Goal: Transaction & Acquisition: Purchase product/service

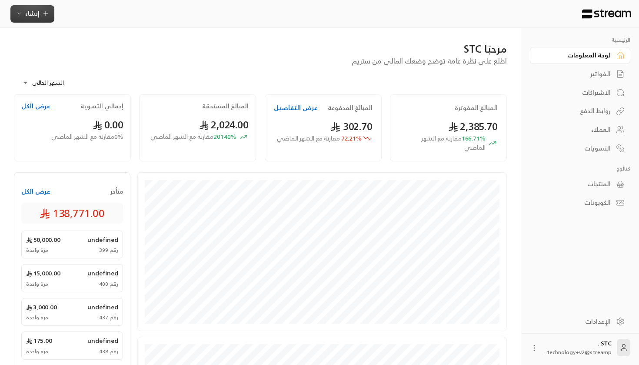
click at [18, 15] on icon "button" at bounding box center [19, 13] width 7 height 7
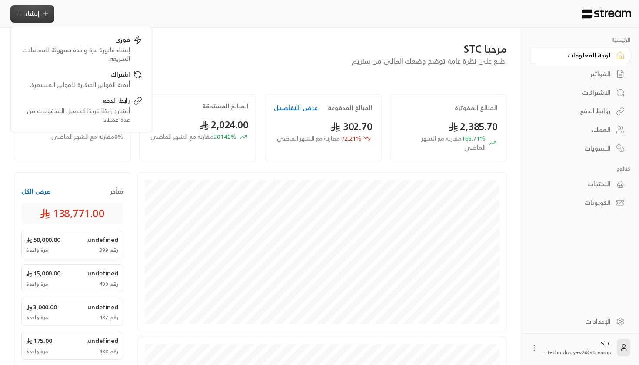
click at [287, 58] on div "مرحبًا STC اطلع على نظرة عامة توضح وضعك المالي من ستريم" at bounding box center [261, 54] width 502 height 24
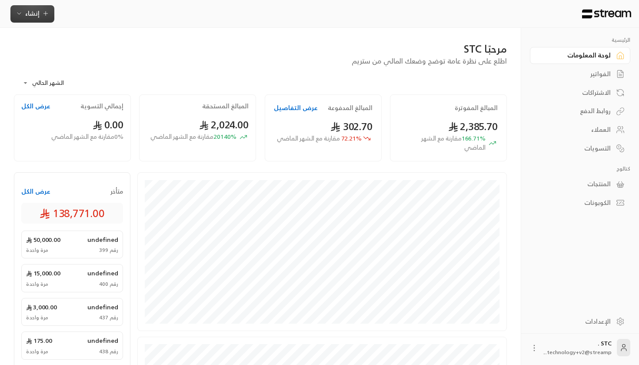
click at [24, 19] on button "إنشاء" at bounding box center [32, 13] width 44 height 17
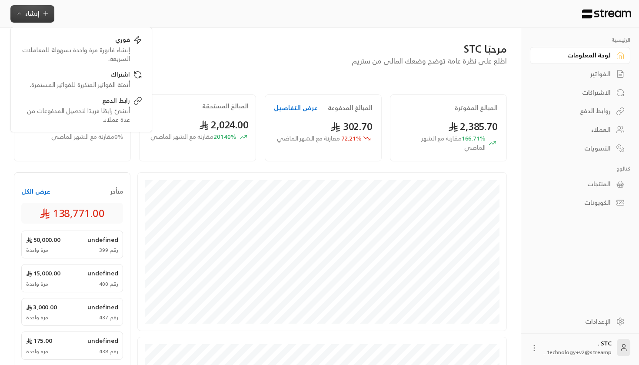
click at [46, 14] on icon "button" at bounding box center [45, 13] width 7 height 7
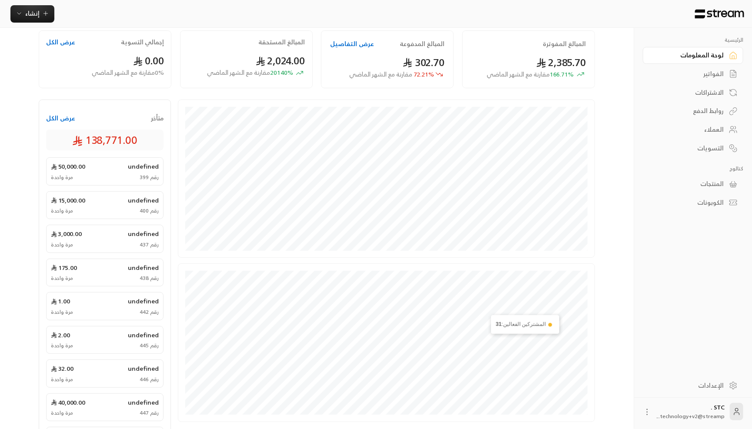
scroll to position [64, 0]
click at [639, 74] on div "الفواتير" at bounding box center [689, 74] width 70 height 9
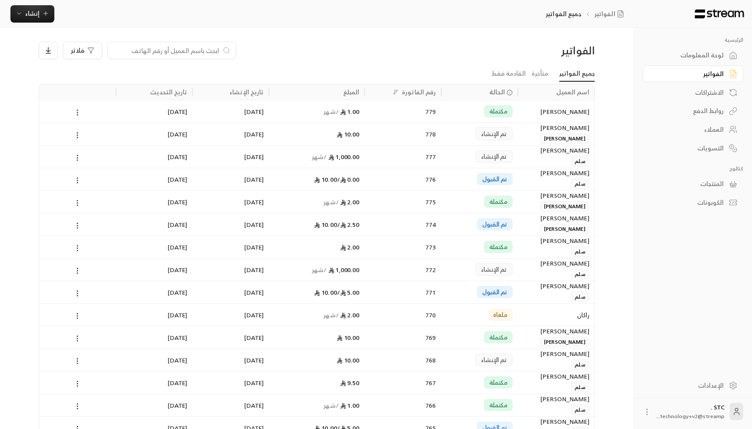
click at [639, 108] on div "روابط الدفع" at bounding box center [689, 111] width 70 height 9
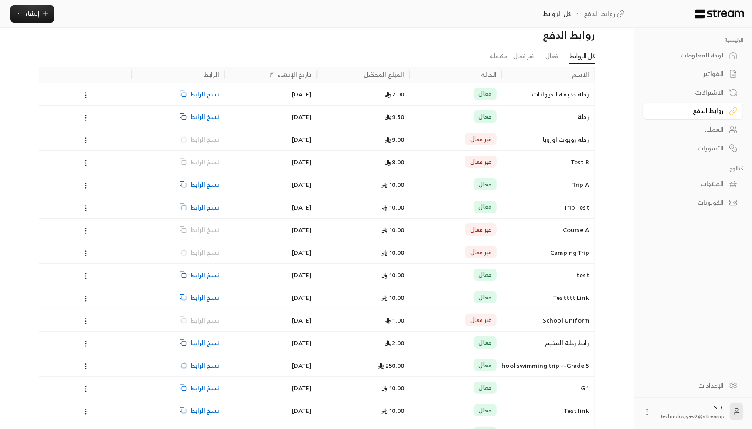
scroll to position [17, 0]
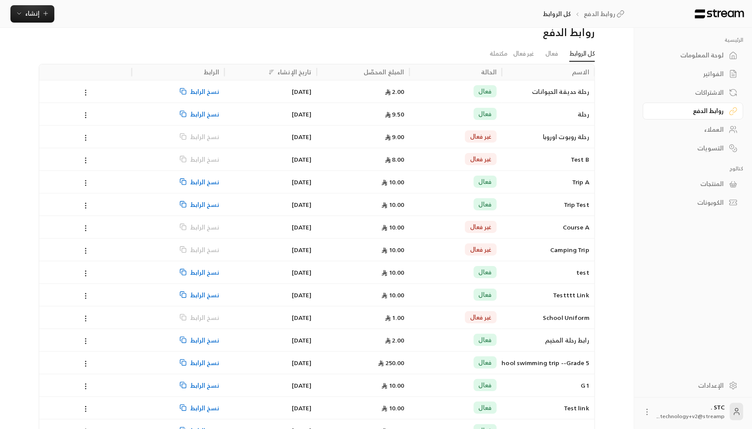
click at [504, 92] on div "رحلة حديقة الحيوانات" at bounding box center [548, 91] width 93 height 23
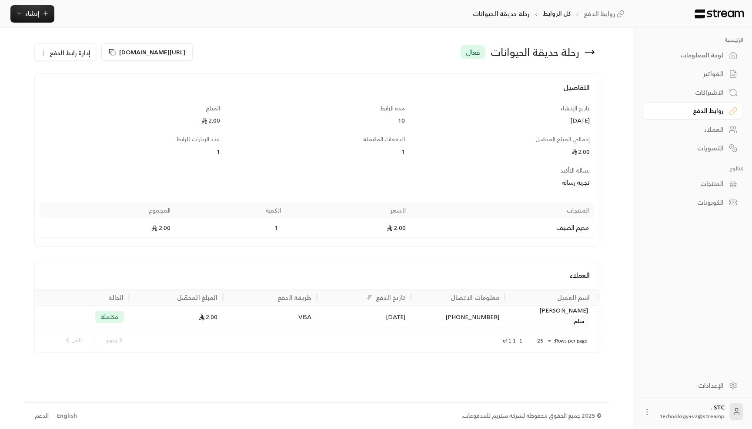
click at [639, 110] on div "روابط الدفع" at bounding box center [689, 111] width 70 height 9
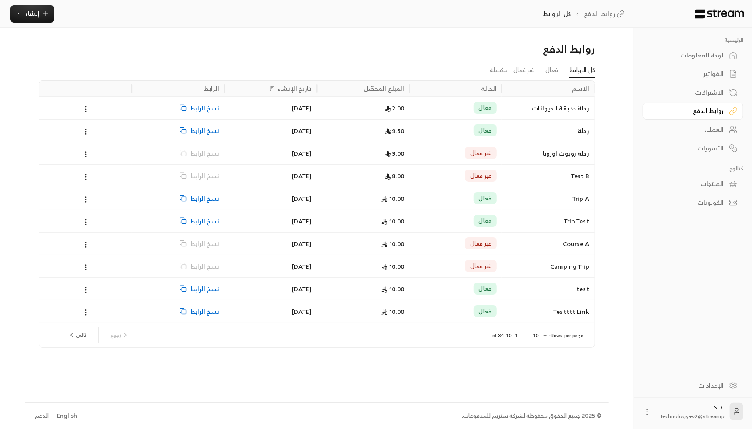
click at [465, 134] on div "فعال" at bounding box center [456, 131] width 82 height 22
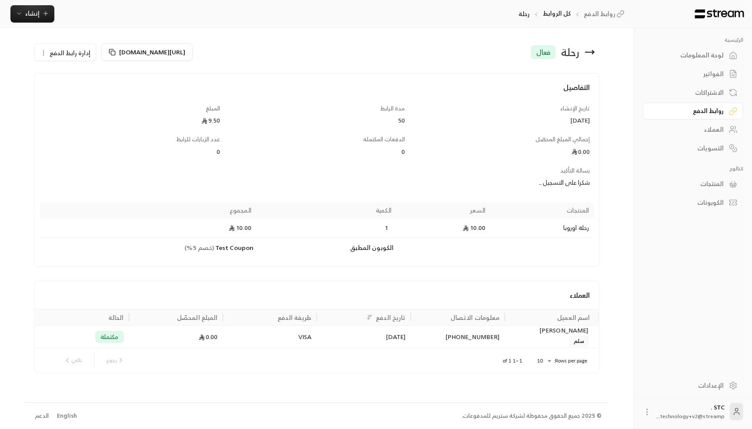
click at [639, 114] on div "روابط الدفع" at bounding box center [689, 111] width 70 height 9
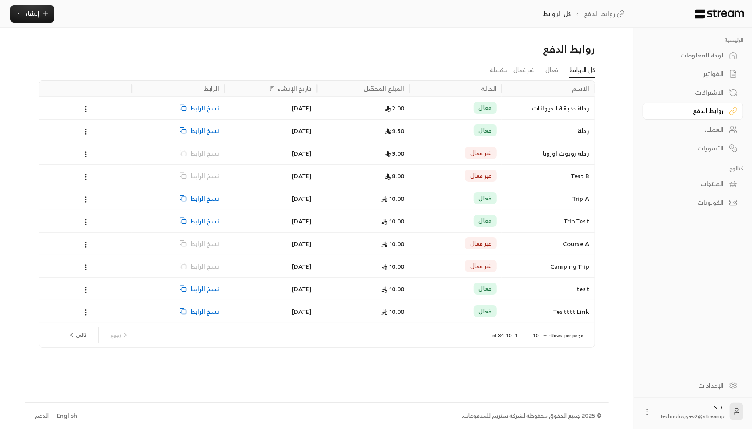
click at [545, 150] on div "رحلة روبوت اوروبا" at bounding box center [548, 153] width 82 height 22
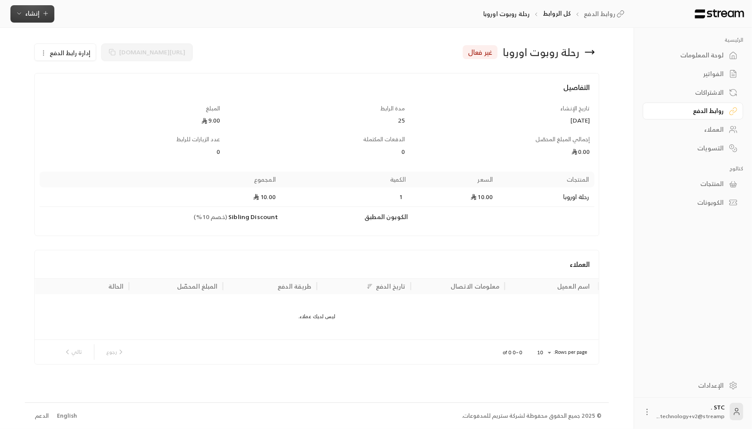
click at [16, 13] on icon "button" at bounding box center [19, 13] width 7 height 7
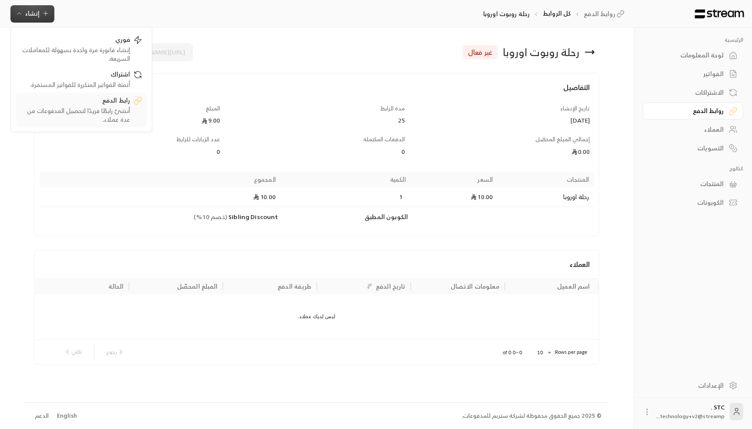
click at [101, 103] on div "رابط الدفع" at bounding box center [75, 101] width 110 height 10
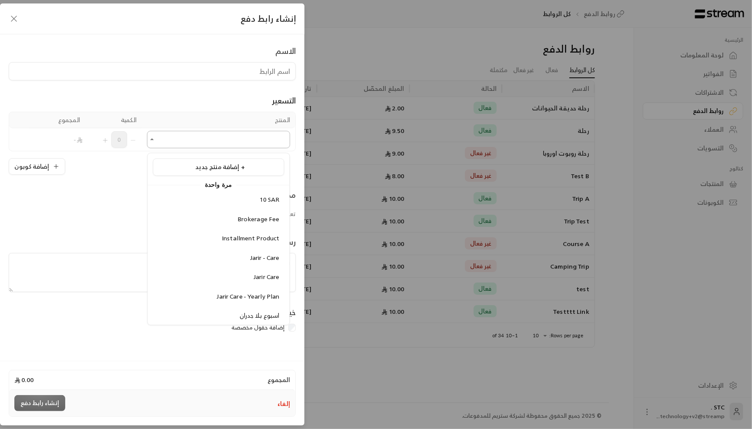
click at [241, 137] on input "اختر المنتج/المنتجات" at bounding box center [218, 139] width 143 height 15
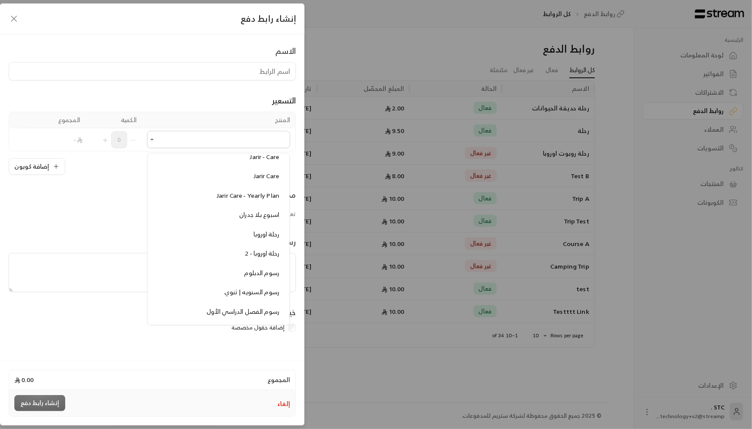
scroll to position [102, 0]
click at [259, 231] on span "رحلة اوروبا" at bounding box center [267, 233] width 26 height 11
type input "**********"
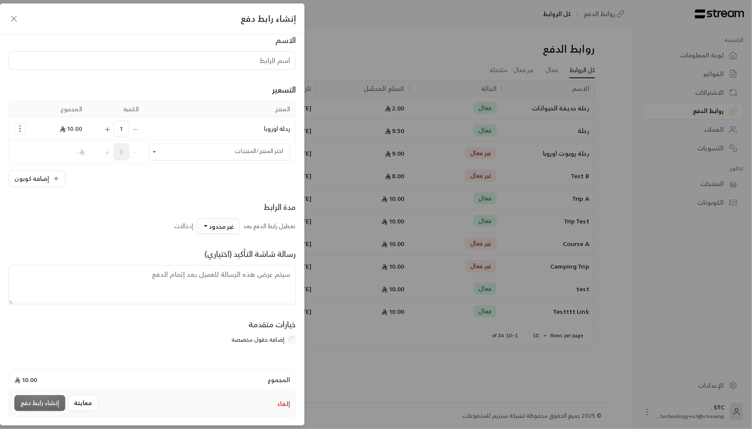
scroll to position [11, 0]
click at [219, 226] on span "غير محدود" at bounding box center [221, 226] width 25 height 11
click at [213, 98] on div "10" at bounding box center [177, 93] width 104 height 9
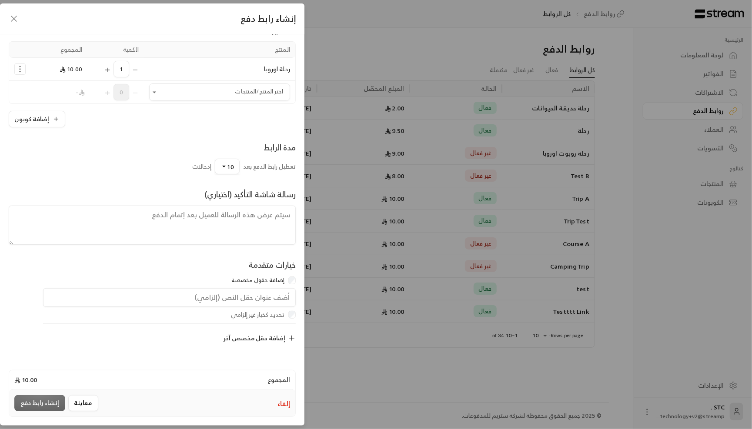
scroll to position [73, 0]
click at [259, 291] on input "text" at bounding box center [169, 297] width 253 height 19
type input "رقم الهوية المدنية"
click at [292, 338] on icon "button" at bounding box center [292, 338] width 0 height 5
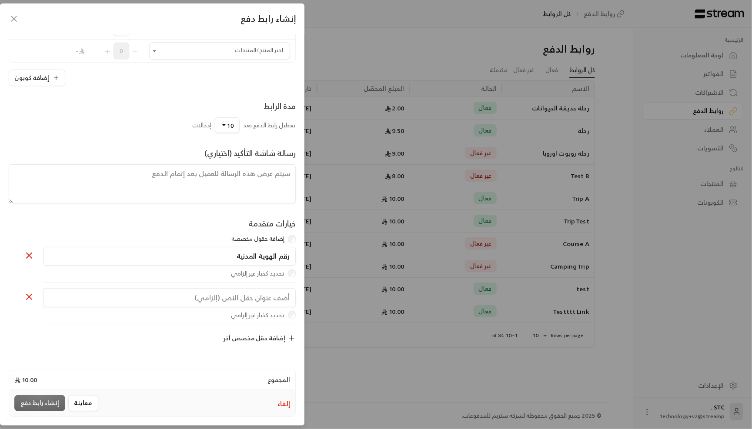
scroll to position [117, 0]
click at [286, 294] on input "text" at bounding box center [169, 297] width 253 height 19
click at [294, 340] on icon "button" at bounding box center [292, 338] width 8 height 8
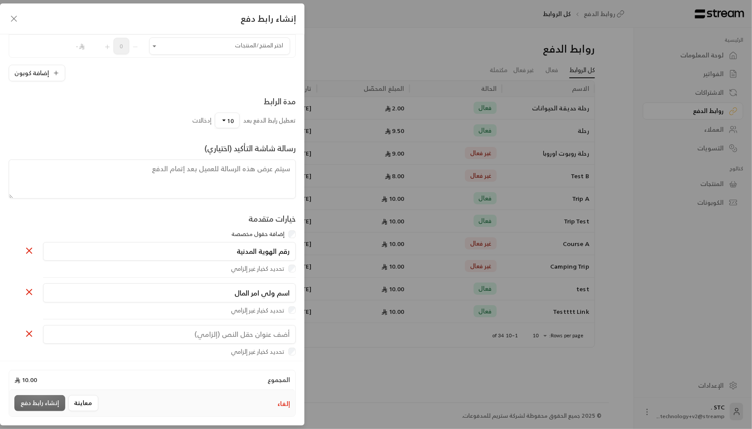
click at [237, 294] on input "اسم ولي امر المال" at bounding box center [169, 293] width 253 height 19
type input "اسم ولي امر الطالب"
click at [274, 344] on input "text" at bounding box center [169, 334] width 253 height 19
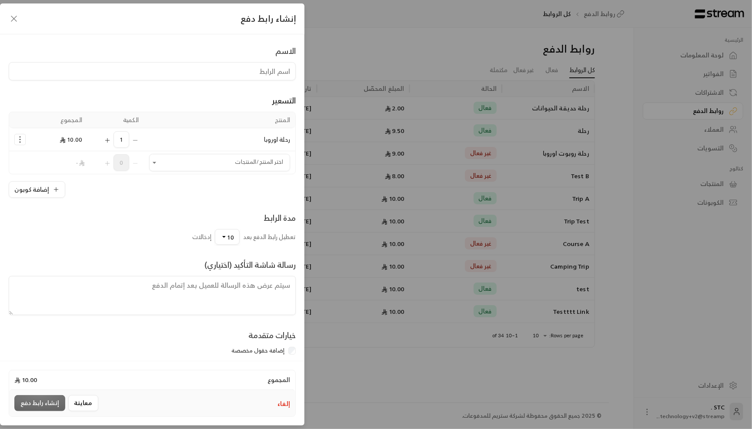
scroll to position [0, 0]
type input "تاريخ الميلاد"
click at [267, 73] on input at bounding box center [152, 71] width 287 height 18
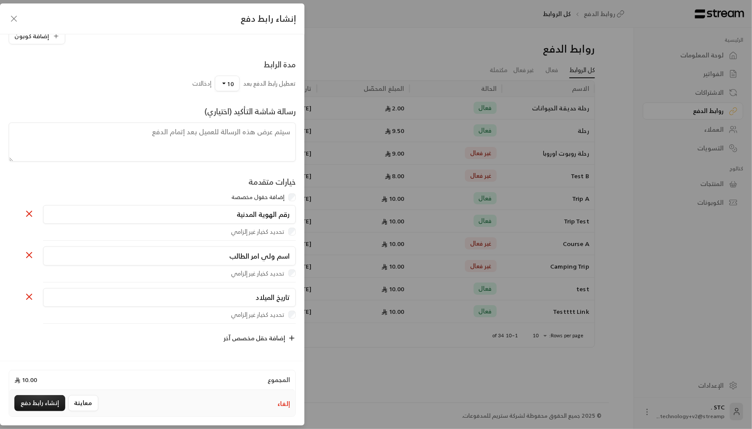
scroll to position [160, 0]
type input "رحلة مدرسية ٣"
click at [46, 365] on button "إنشاء رابط دفع" at bounding box center [39, 403] width 51 height 16
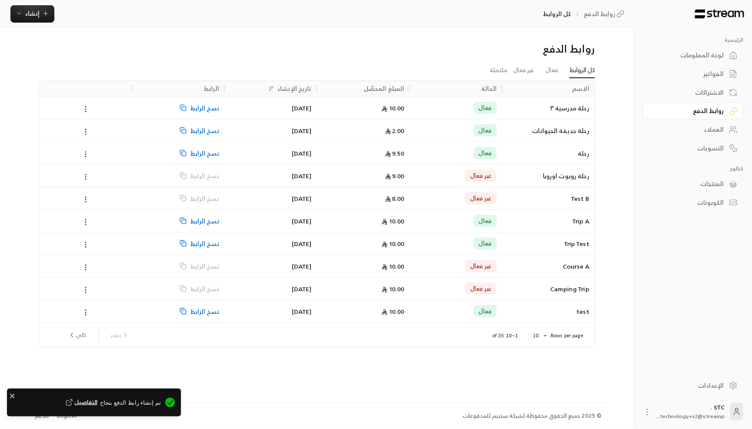
click at [337, 117] on div "10.00" at bounding box center [363, 108] width 82 height 22
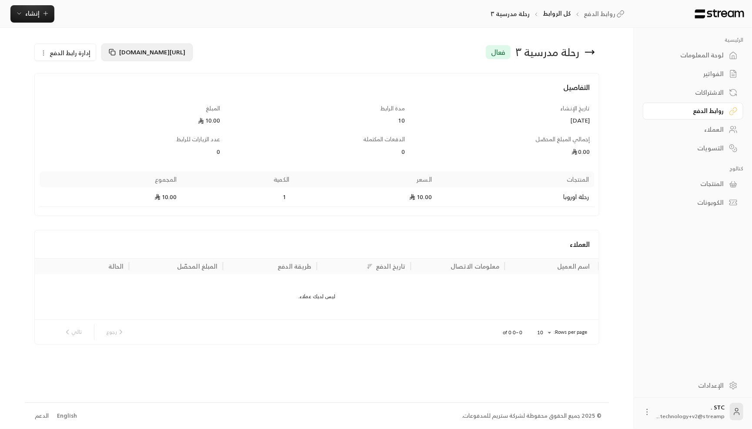
click at [132, 57] on button "[URL][DOMAIN_NAME]" at bounding box center [146, 51] width 91 height 17
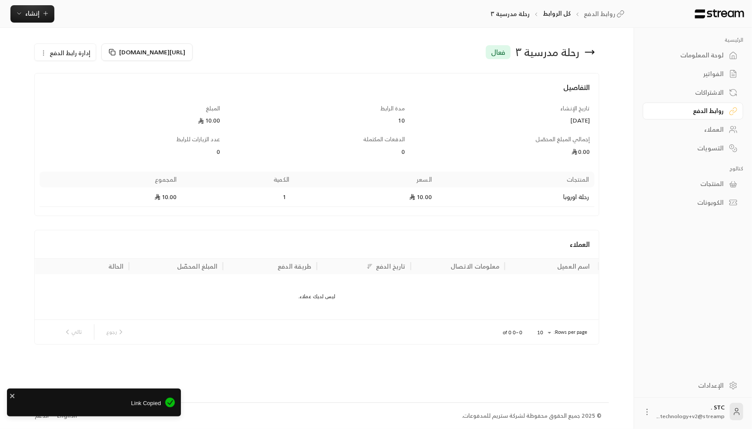
click at [76, 57] on span "إدارة رابط الدفع" at bounding box center [70, 52] width 41 height 11
click at [126, 54] on span "[URL][DOMAIN_NAME]" at bounding box center [152, 52] width 66 height 11
click at [126, 56] on span "[URL][DOMAIN_NAME]" at bounding box center [152, 52] width 66 height 11
click at [110, 52] on icon at bounding box center [112, 52] width 7 height 7
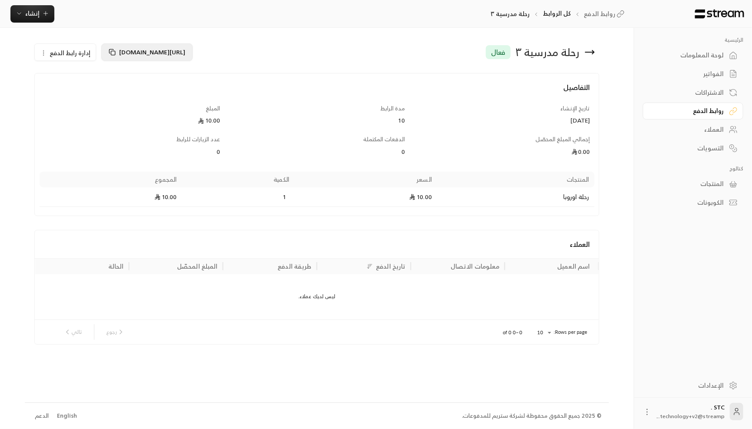
click at [170, 47] on span "[URL][DOMAIN_NAME]" at bounding box center [152, 52] width 66 height 11
